Goal: Transaction & Acquisition: Obtain resource

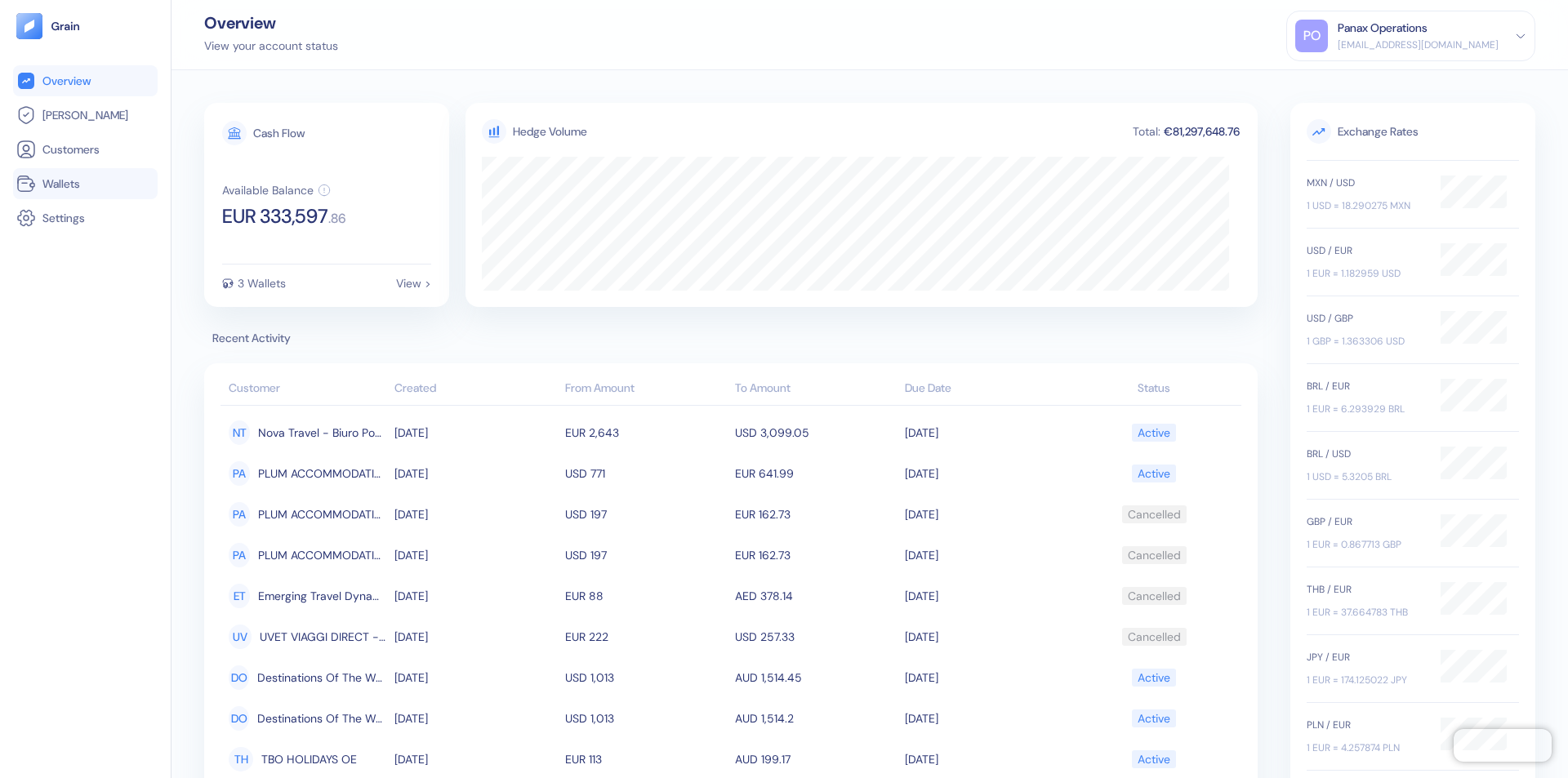
click at [85, 184] on link "Wallets" at bounding box center [86, 184] width 138 height 19
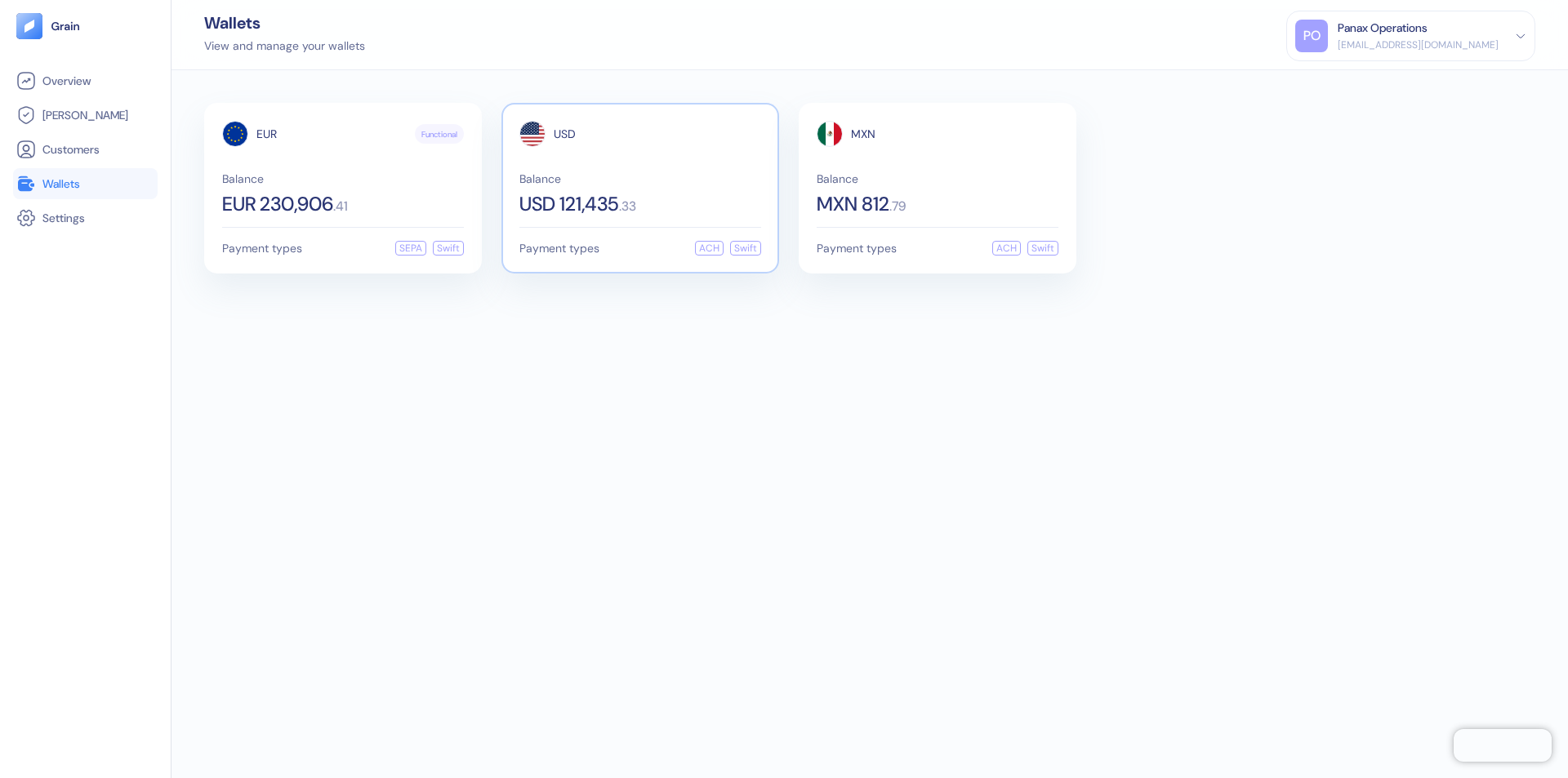
click at [564, 134] on span "USD" at bounding box center [564, 134] width 22 height 11
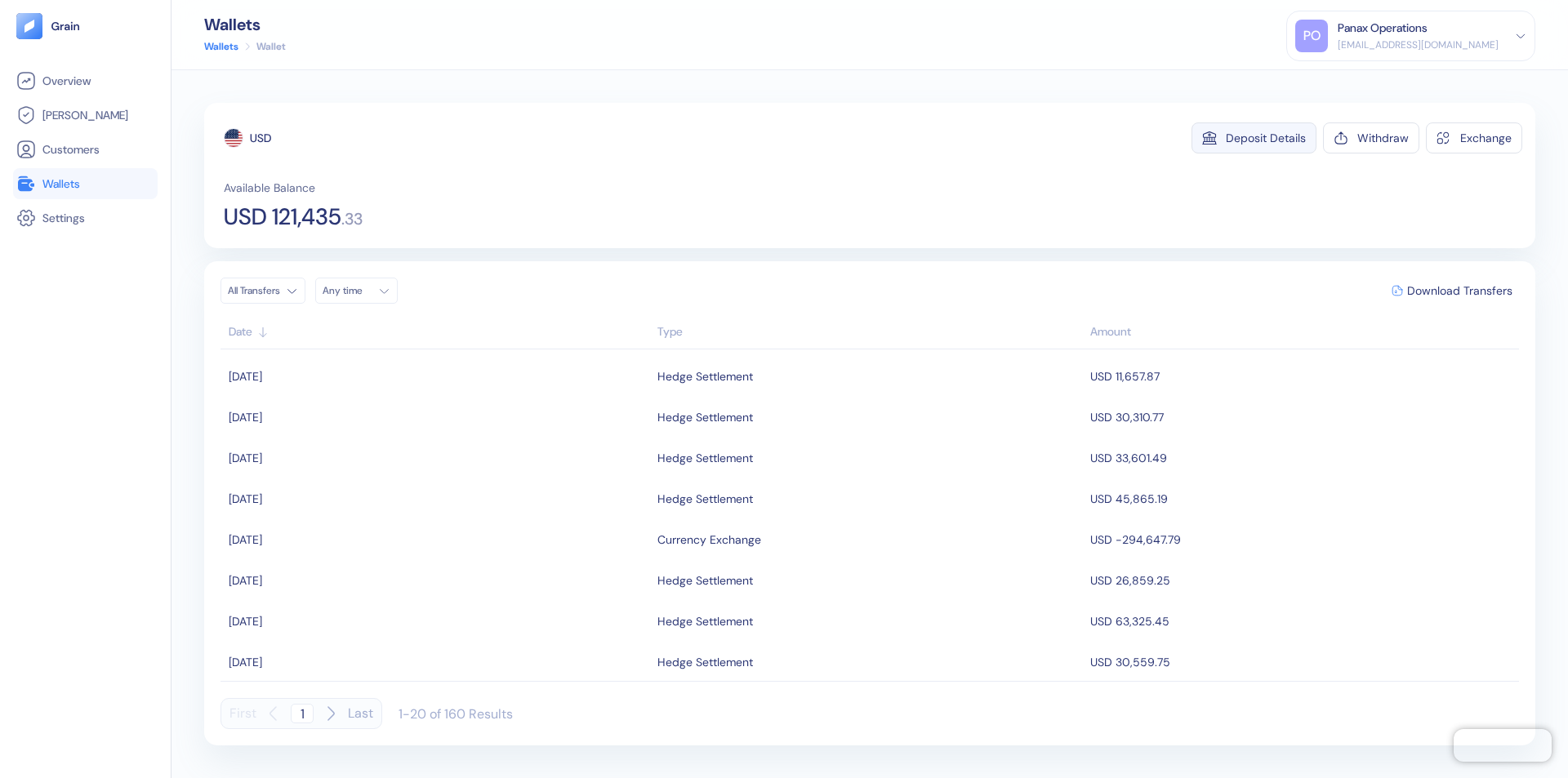
click at [1265, 138] on div "Deposit Details" at bounding box center [1266, 137] width 80 height 11
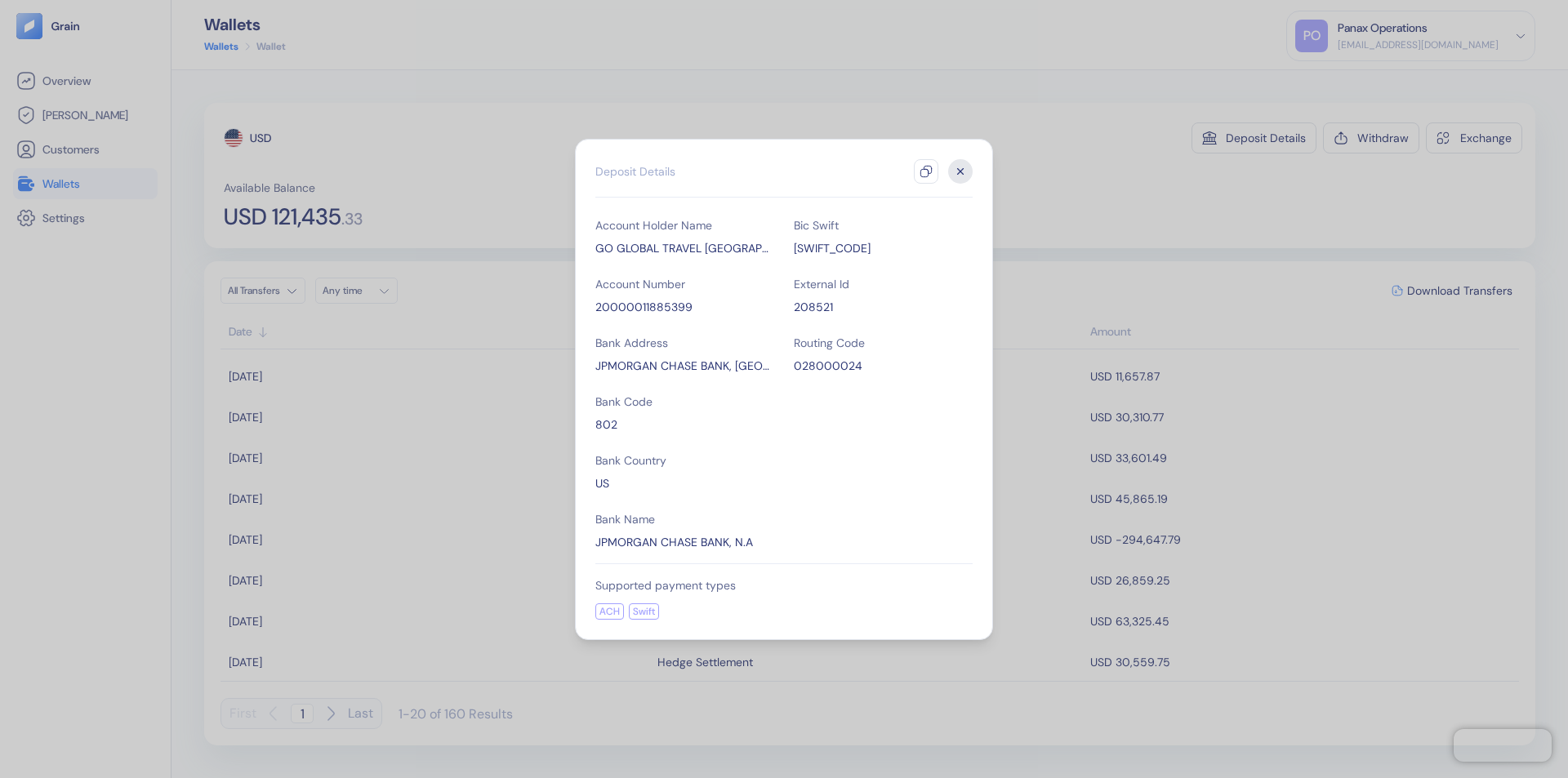
click at [926, 171] on icon "button" at bounding box center [925, 171] width 13 height 13
click at [960, 171] on icon "button" at bounding box center [960, 170] width 6 height 6
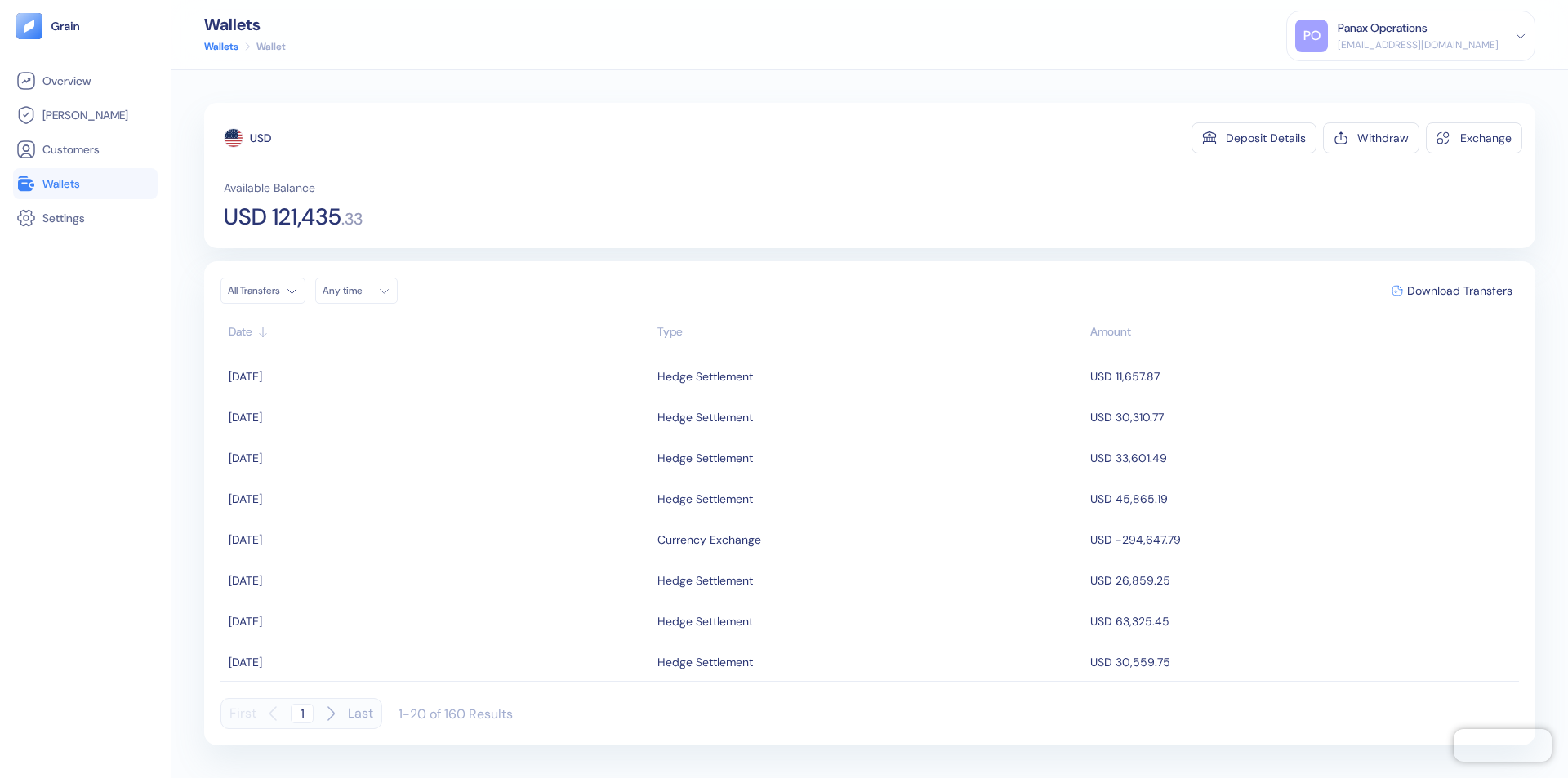
click at [361, 290] on div "Any time" at bounding box center [347, 290] width 49 height 13
click at [399, 420] on button "18" at bounding box center [398, 420] width 19 height 19
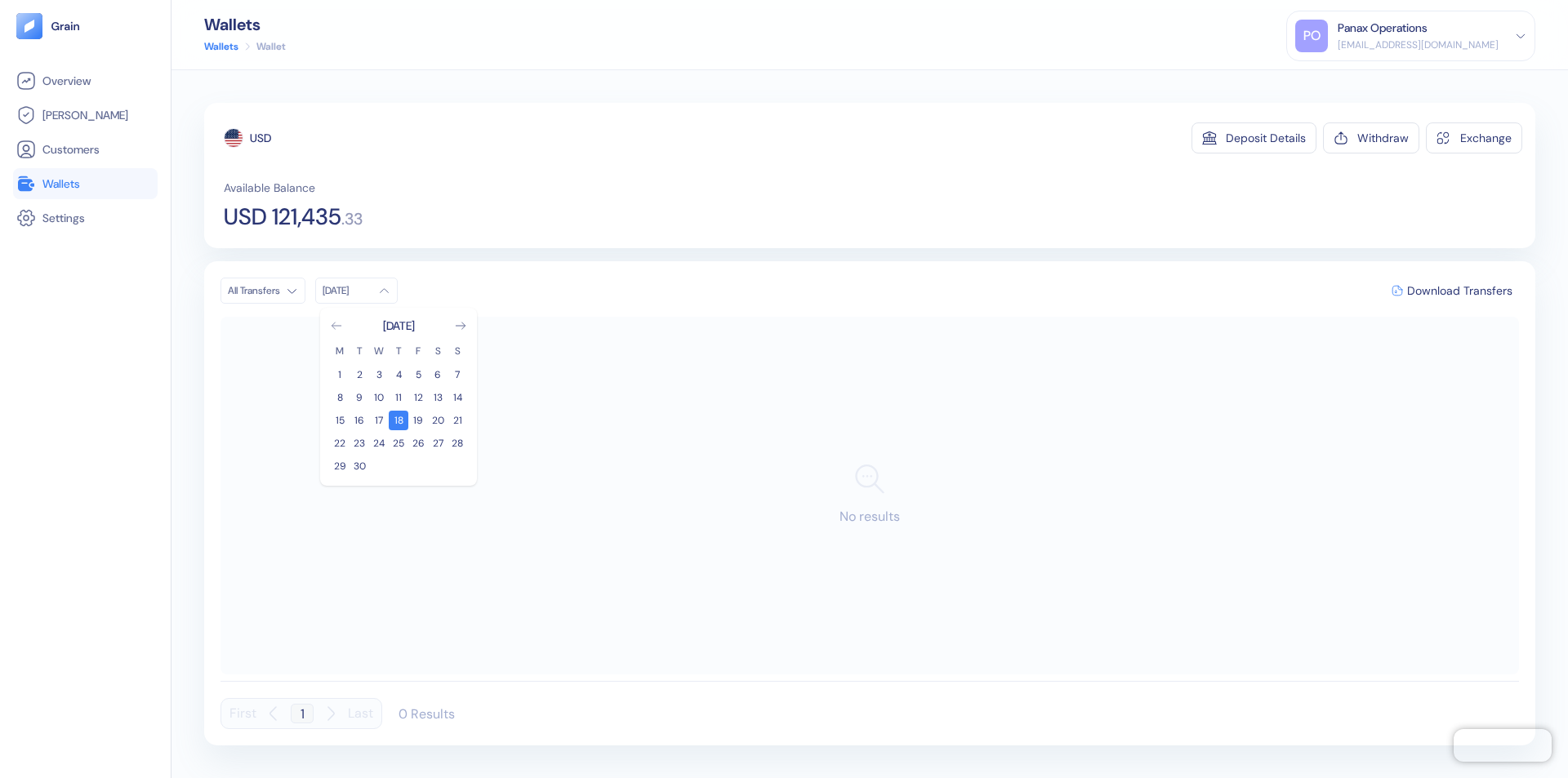
click at [337, 326] on icon "Go to previous month" at bounding box center [336, 325] width 9 height 6
click at [359, 443] on button "19" at bounding box center [359, 443] width 19 height 19
click at [261, 138] on div "USD" at bounding box center [261, 137] width 21 height 17
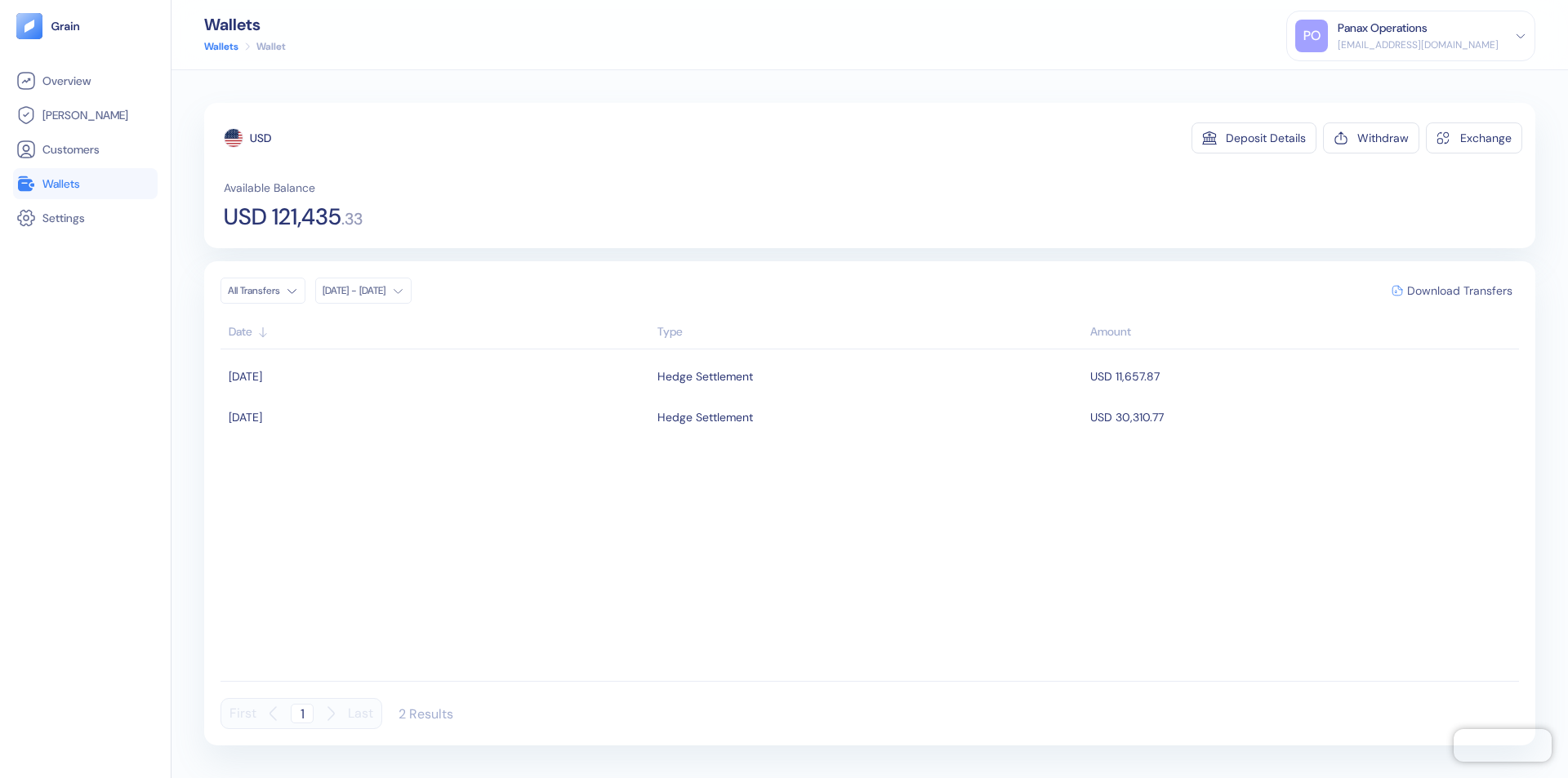
click at [1460, 290] on span "Download Transfers" at bounding box center [1460, 290] width 105 height 11
click at [85, 184] on link "Wallets" at bounding box center [86, 184] width 138 height 19
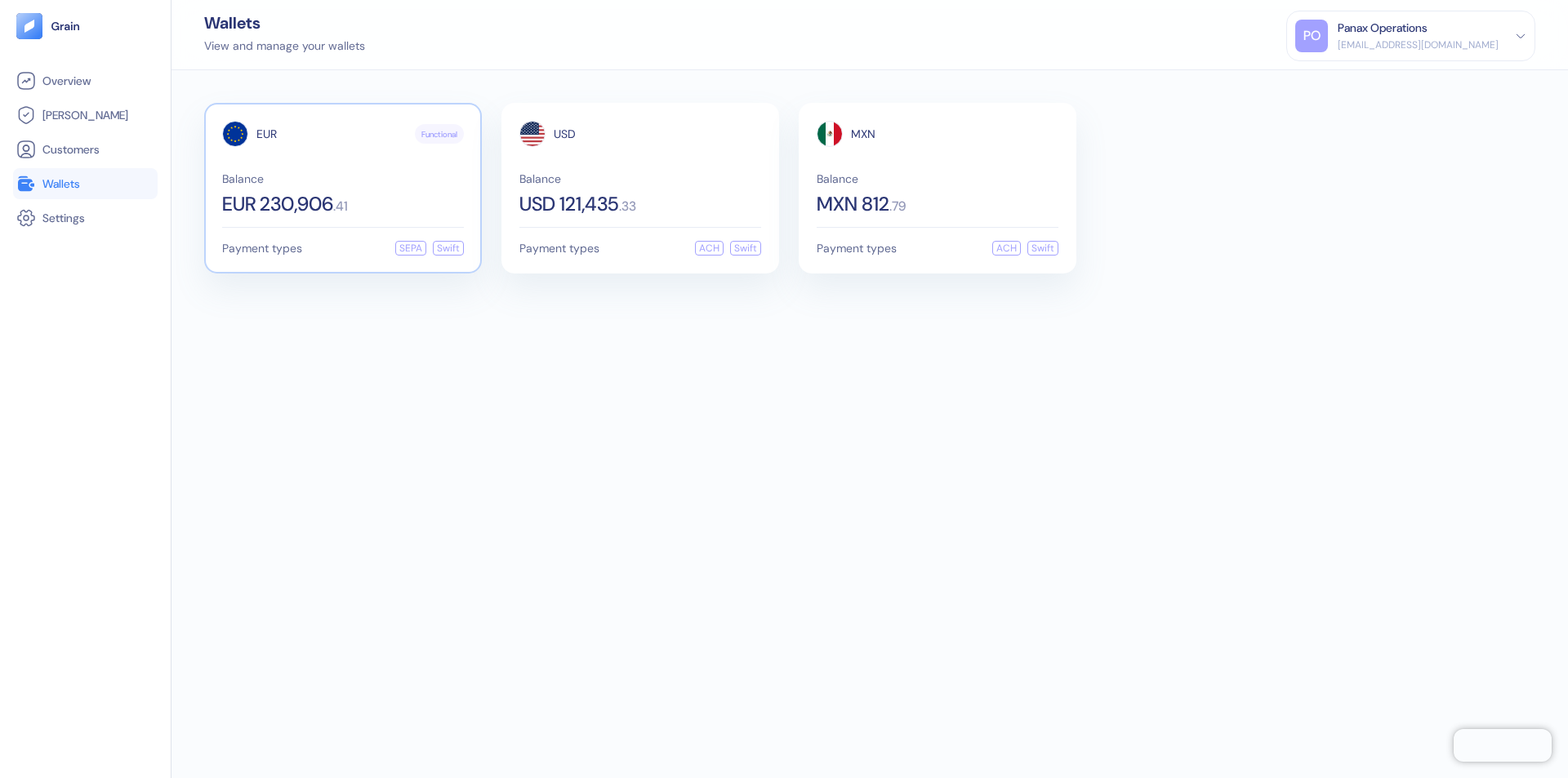
click at [266, 134] on span "EUR" at bounding box center [266, 134] width 20 height 11
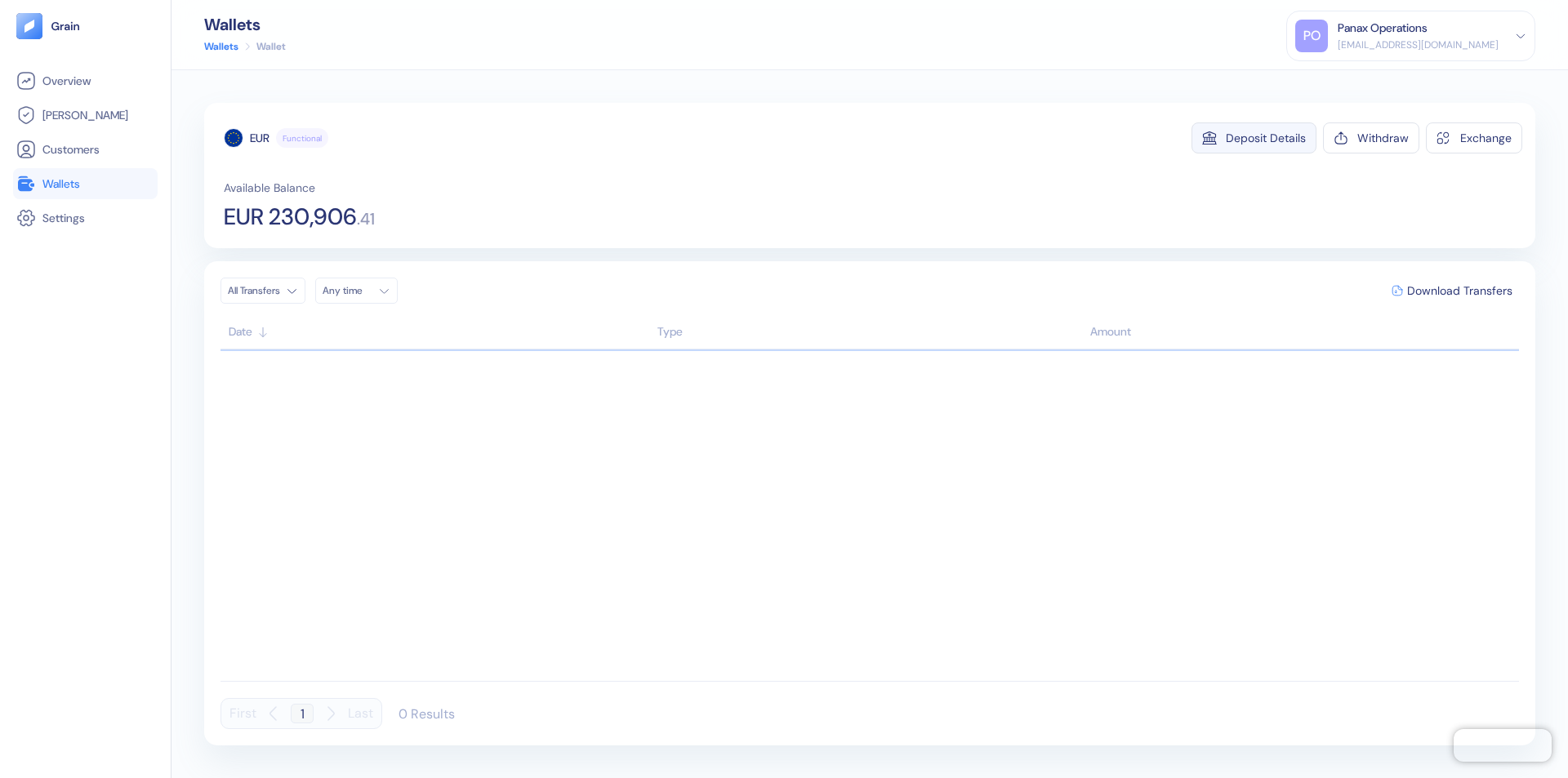
click at [1265, 138] on div "Deposit Details" at bounding box center [1266, 137] width 80 height 11
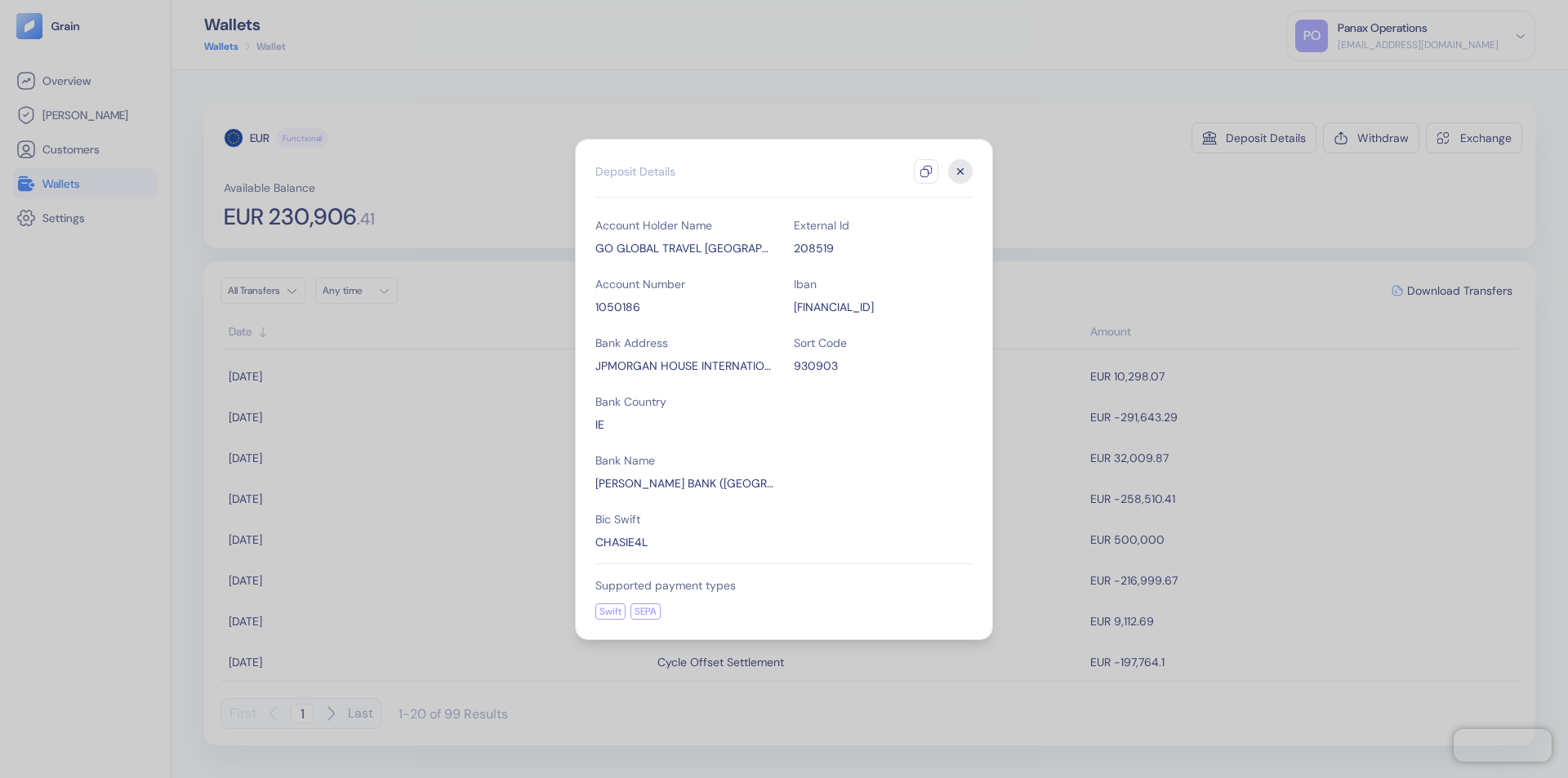
click at [926, 171] on icon "button" at bounding box center [925, 171] width 13 height 13
click at [960, 171] on icon "button" at bounding box center [960, 170] width 6 height 6
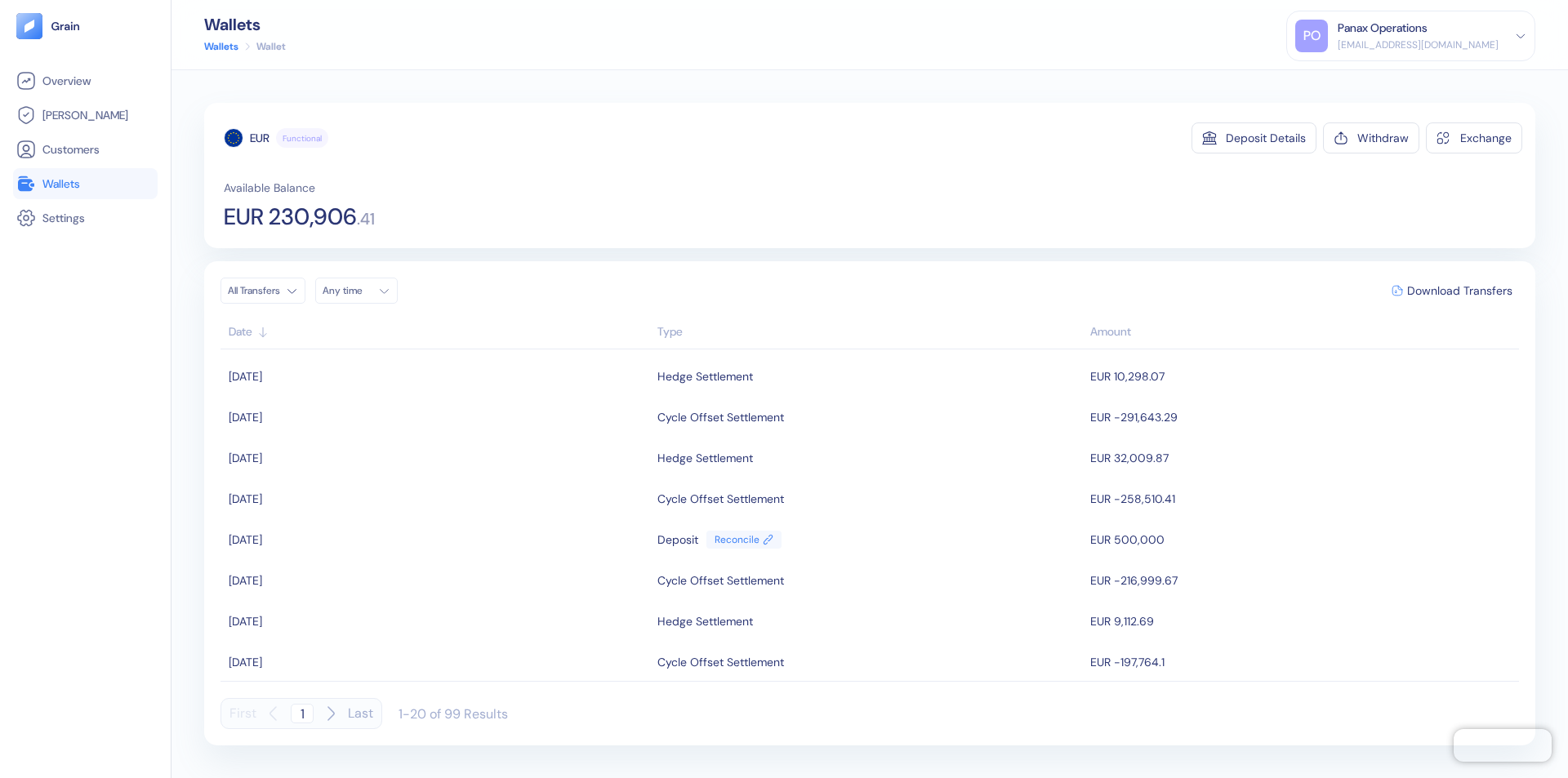
click at [361, 290] on div "Any time" at bounding box center [347, 290] width 49 height 13
click at [399, 420] on button "18" at bounding box center [398, 420] width 19 height 19
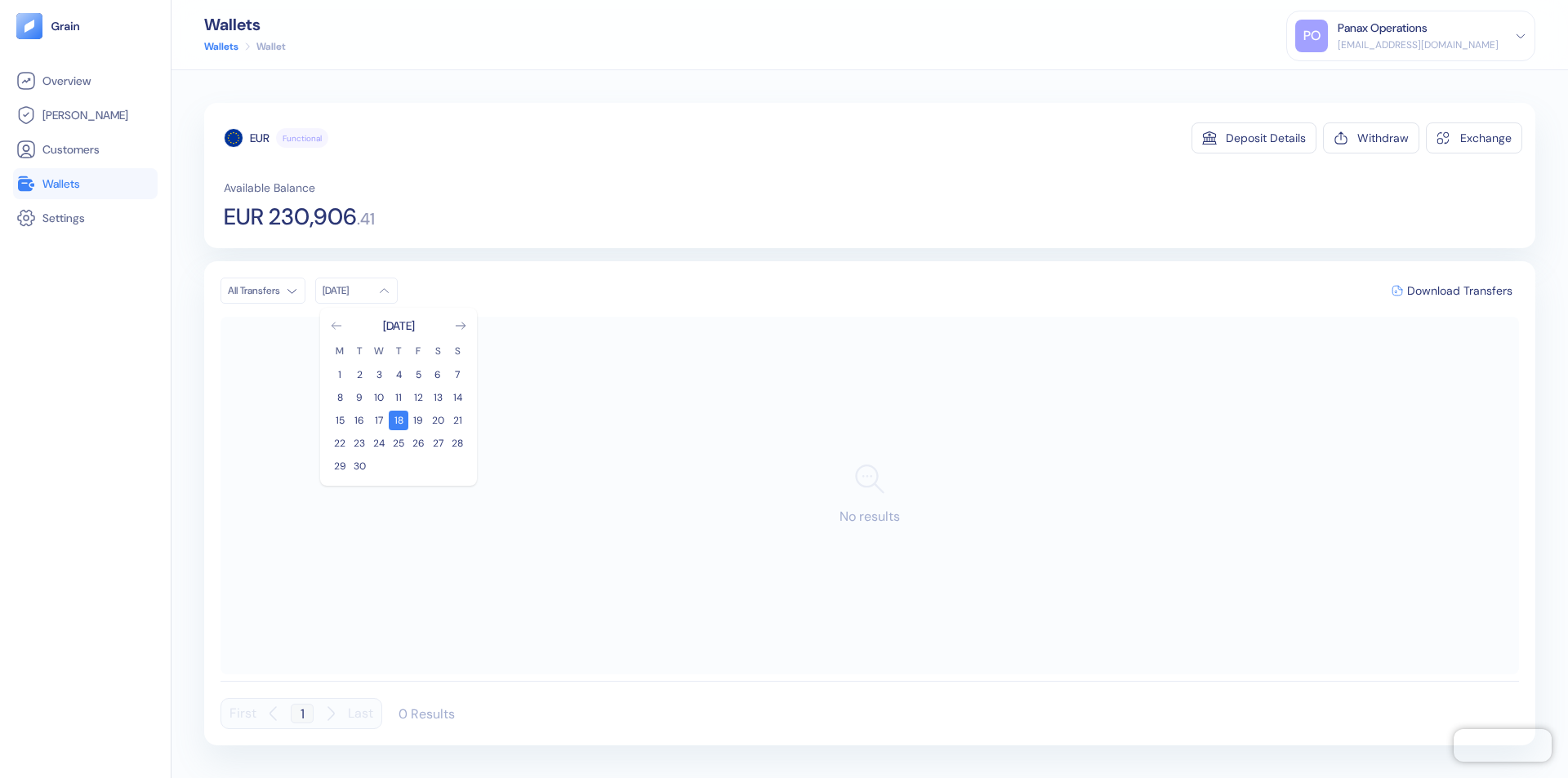
click at [337, 326] on icon "Go to previous month" at bounding box center [336, 325] width 9 height 6
click at [359, 443] on button "19" at bounding box center [359, 443] width 19 height 19
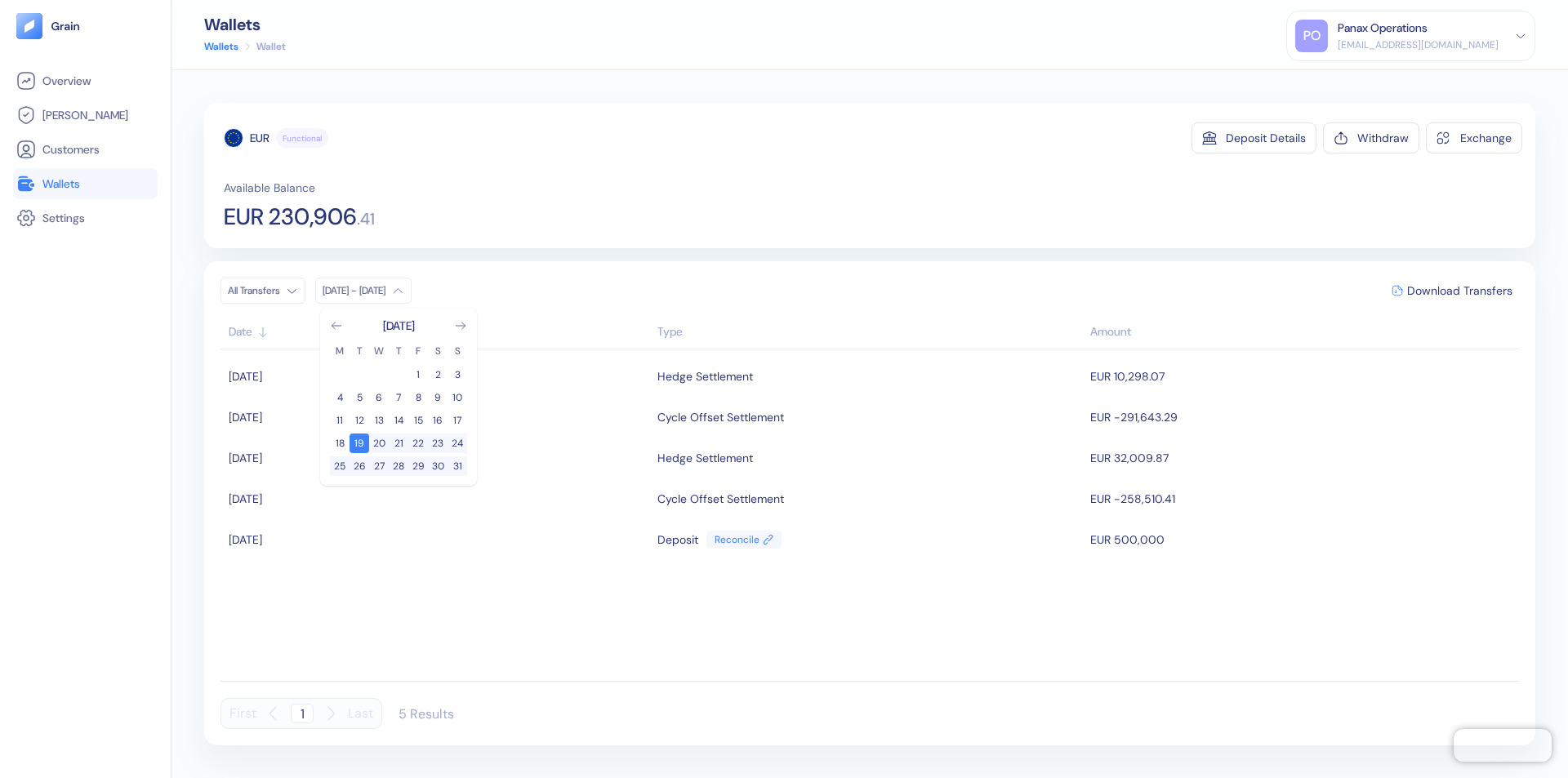
click at [260, 138] on div "EUR" at bounding box center [260, 137] width 19 height 17
click at [1460, 290] on span "Download Transfers" at bounding box center [1460, 290] width 105 height 11
click at [85, 184] on link "Wallets" at bounding box center [86, 184] width 138 height 19
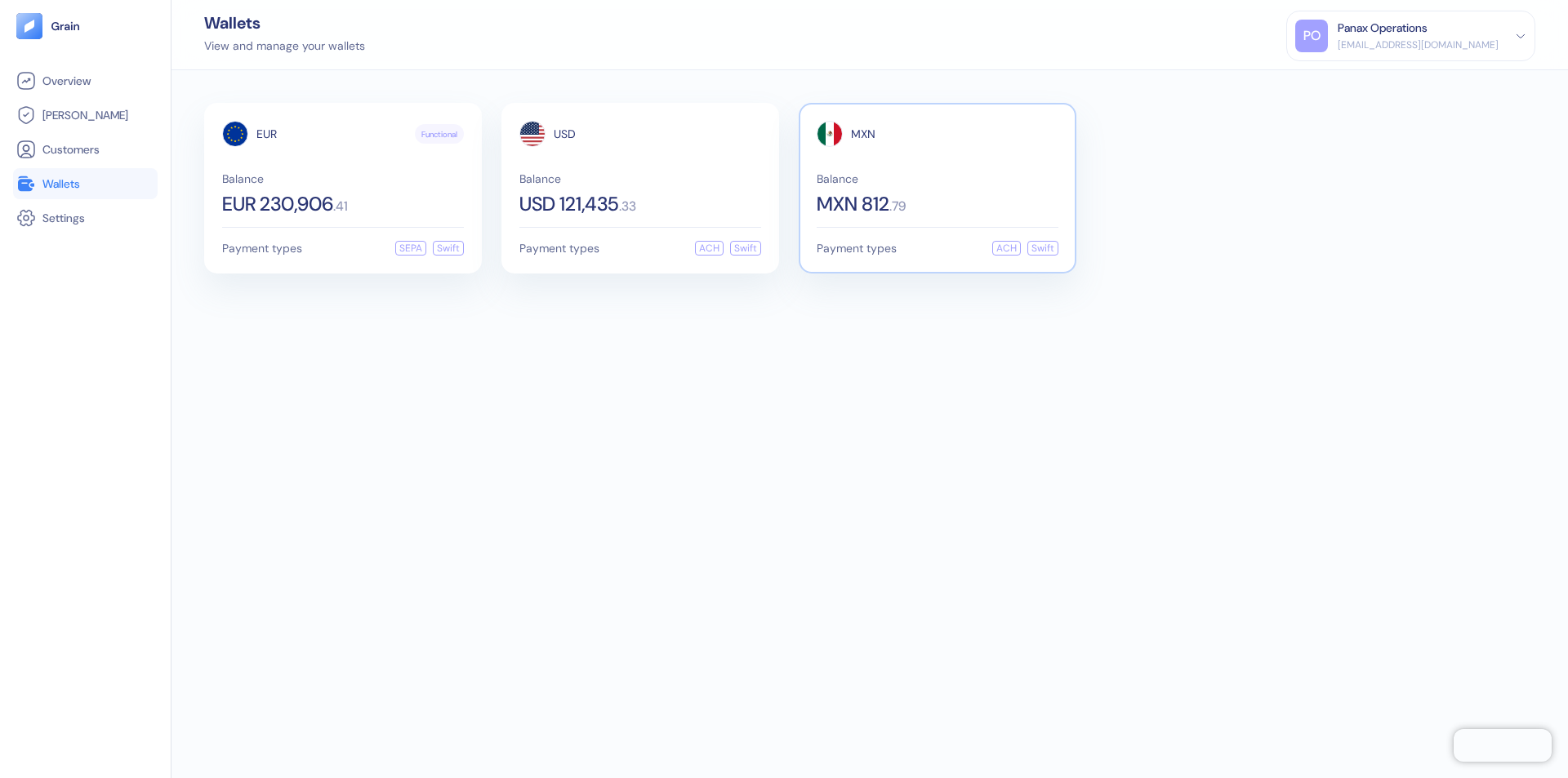
click at [863, 134] on span "MXN" at bounding box center [863, 134] width 24 height 11
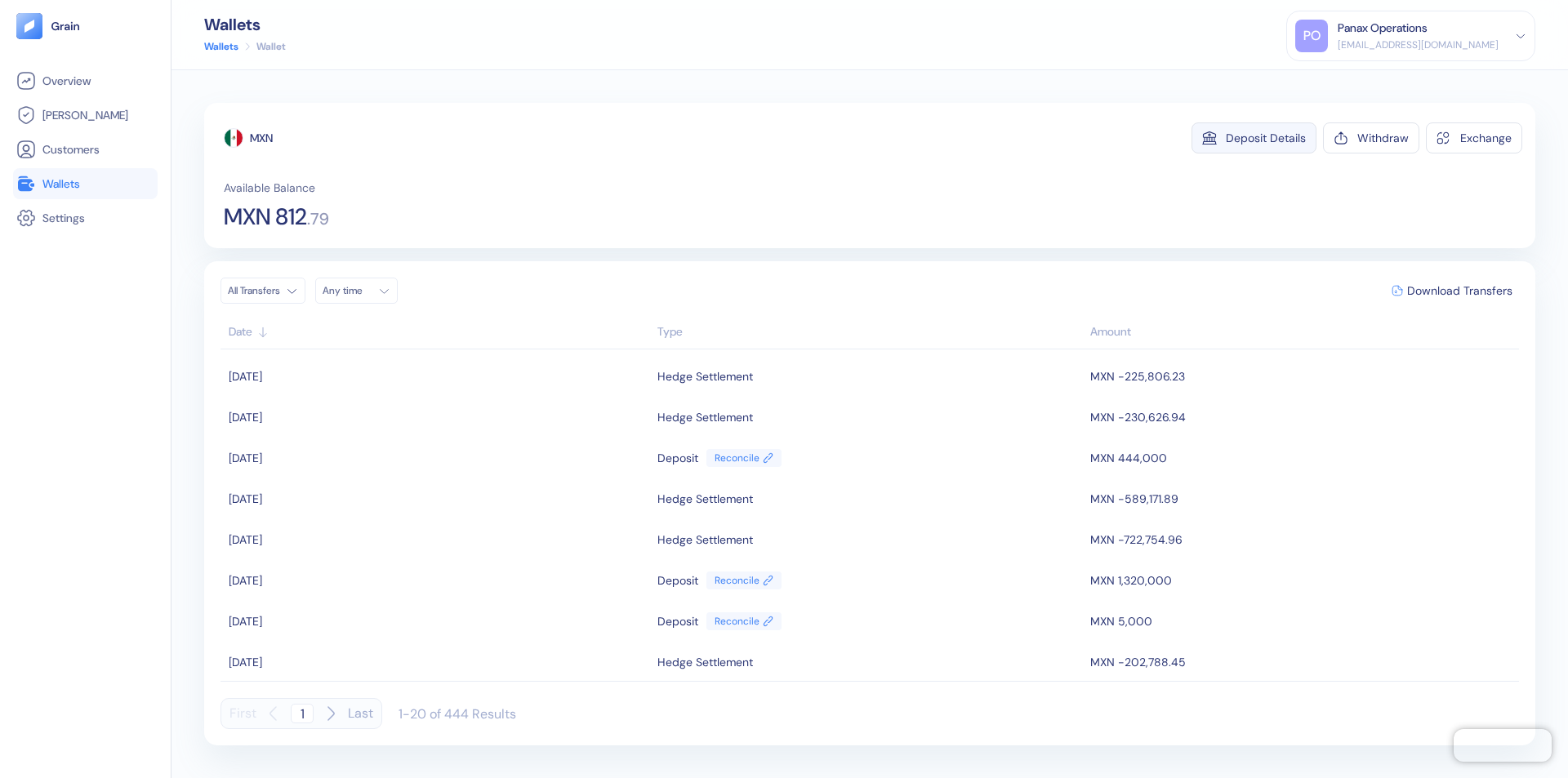
click at [1265, 138] on div "Deposit Details" at bounding box center [1266, 137] width 80 height 11
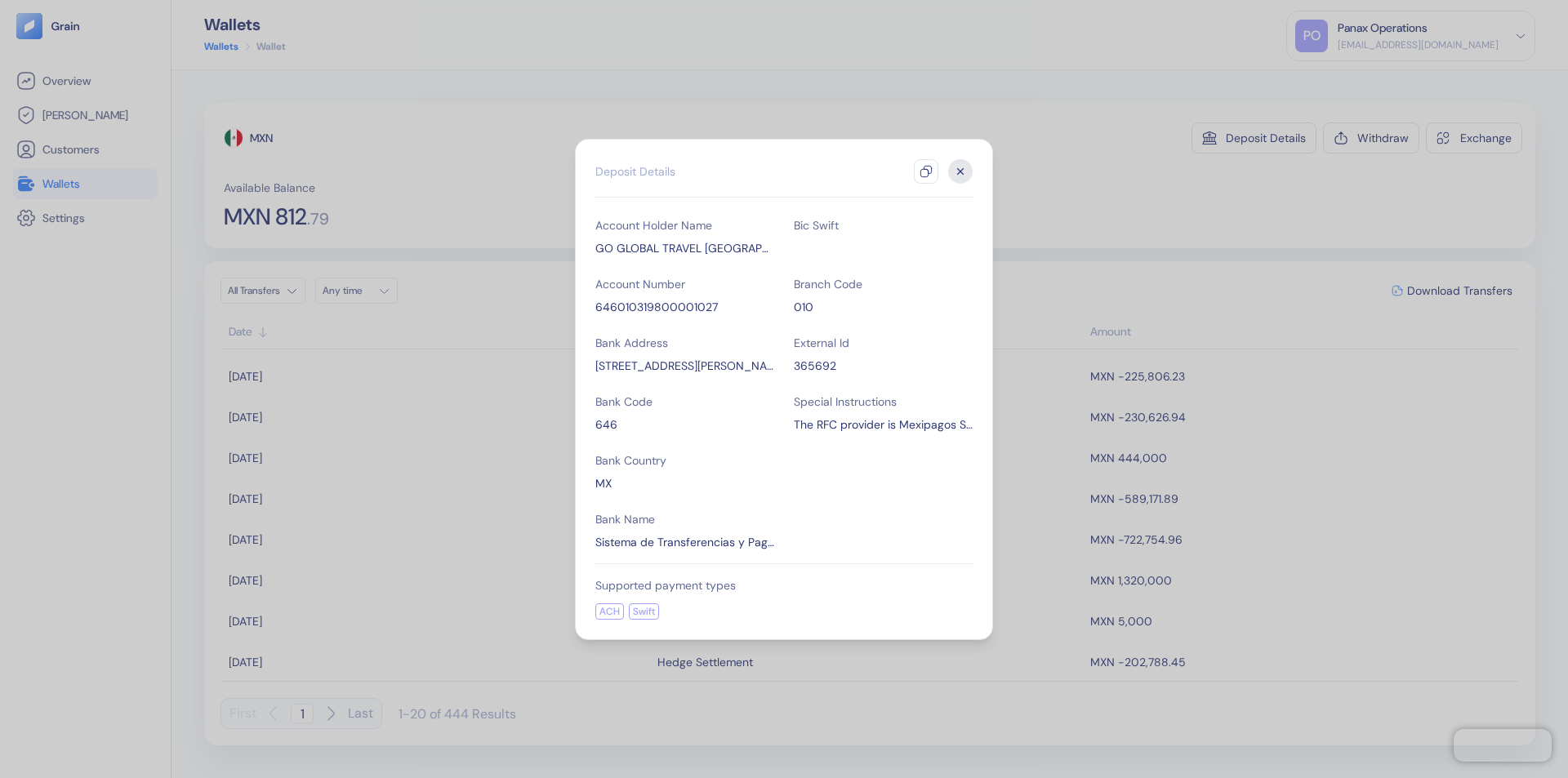
click at [926, 171] on icon "button" at bounding box center [925, 171] width 13 height 13
click at [960, 171] on icon "button" at bounding box center [960, 170] width 6 height 6
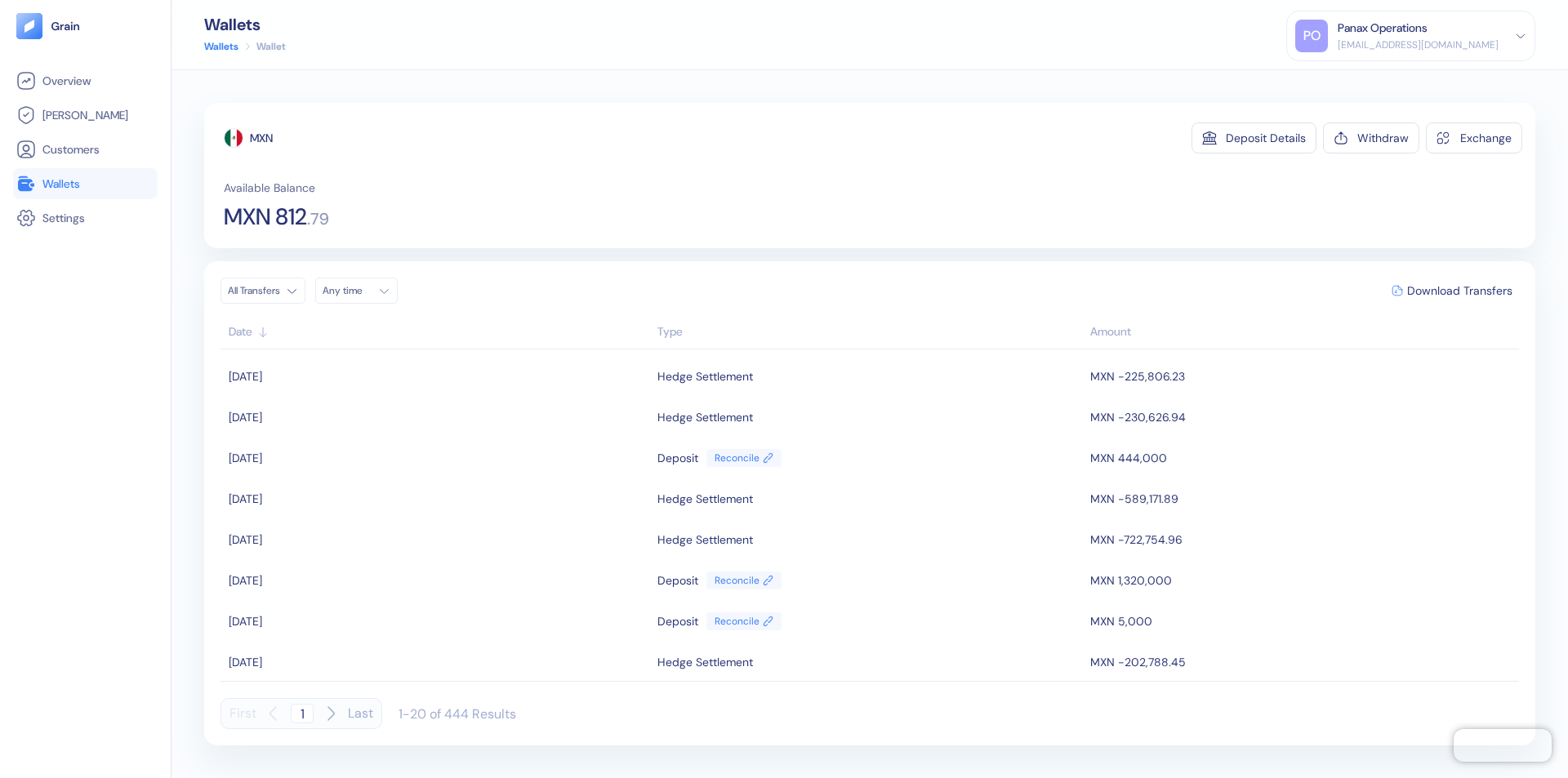
click at [361, 290] on div "Any time" at bounding box center [347, 290] width 49 height 13
click at [399, 420] on button "18" at bounding box center [398, 420] width 19 height 19
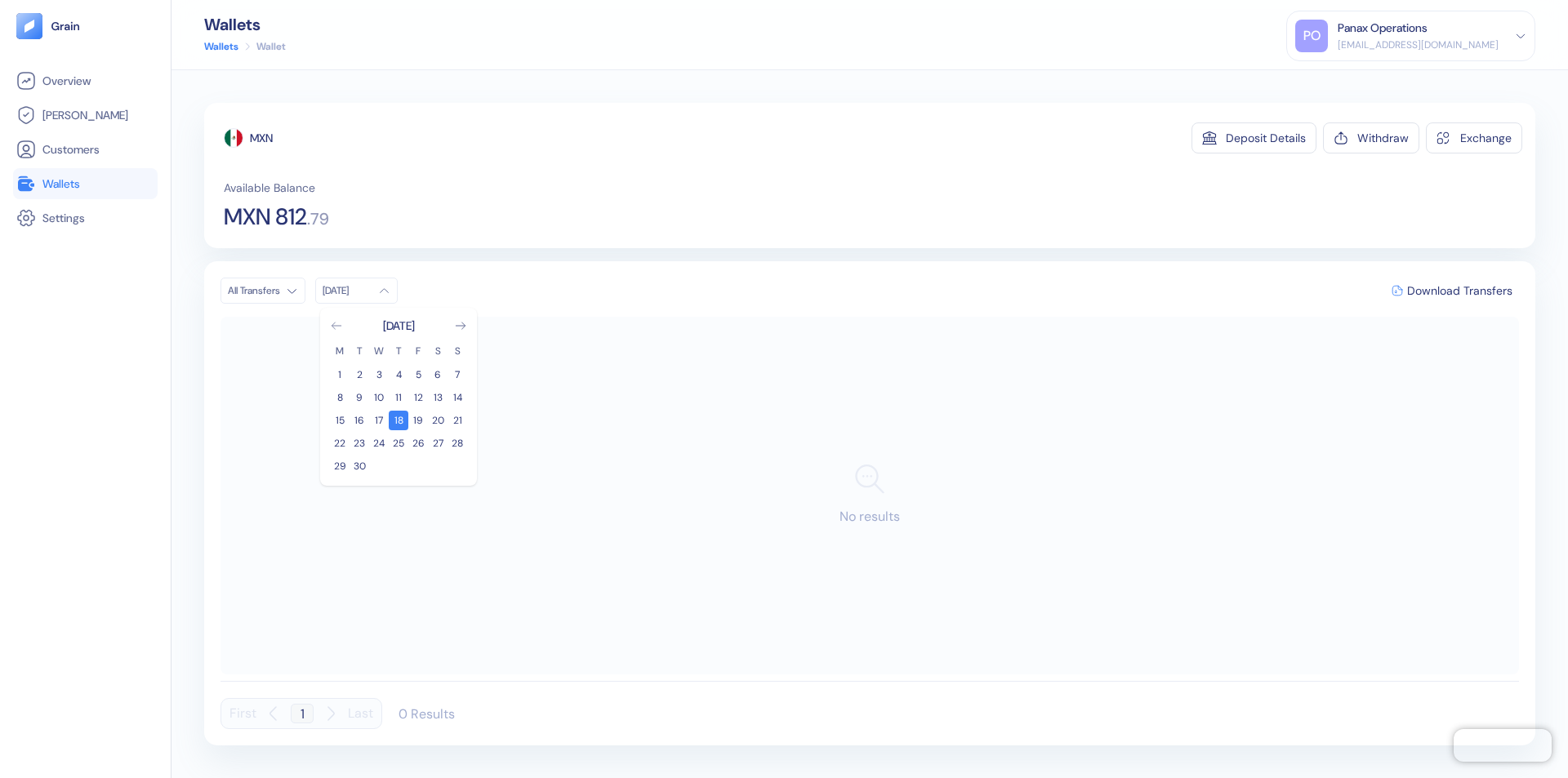
click at [337, 326] on icon "Go to previous month" at bounding box center [336, 325] width 9 height 6
click at [359, 443] on button "19" at bounding box center [359, 443] width 19 height 19
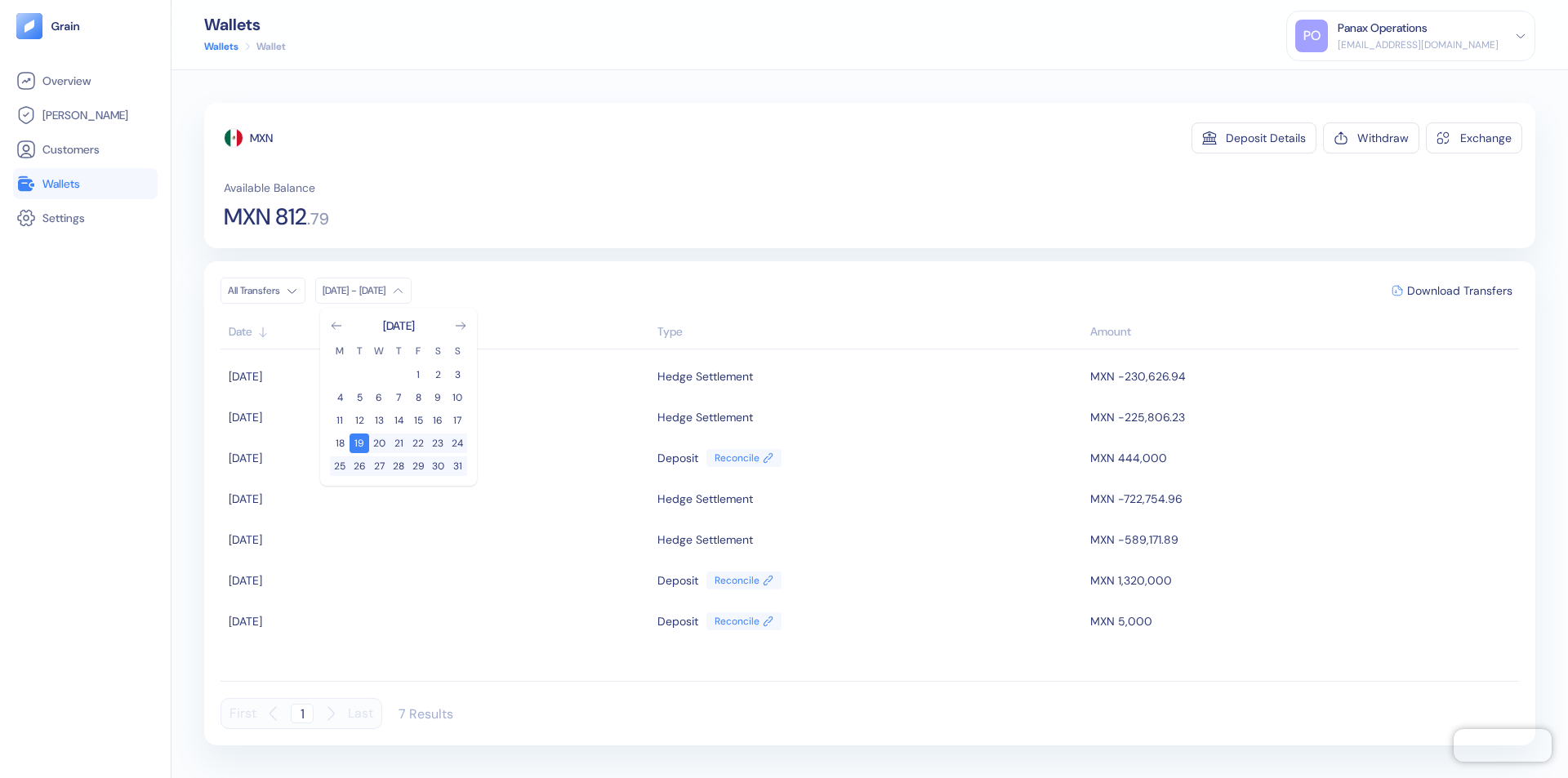
click at [262, 138] on div "MXN" at bounding box center [261, 137] width 23 height 17
click at [1460, 290] on span "Download Transfers" at bounding box center [1460, 290] width 105 height 11
click at [1427, 36] on div "Panax Operations" at bounding box center [1383, 28] width 90 height 17
click at [1362, 80] on div "Sign Out" at bounding box center [1338, 81] width 45 height 17
